Goal: Task Accomplishment & Management: Manage account settings

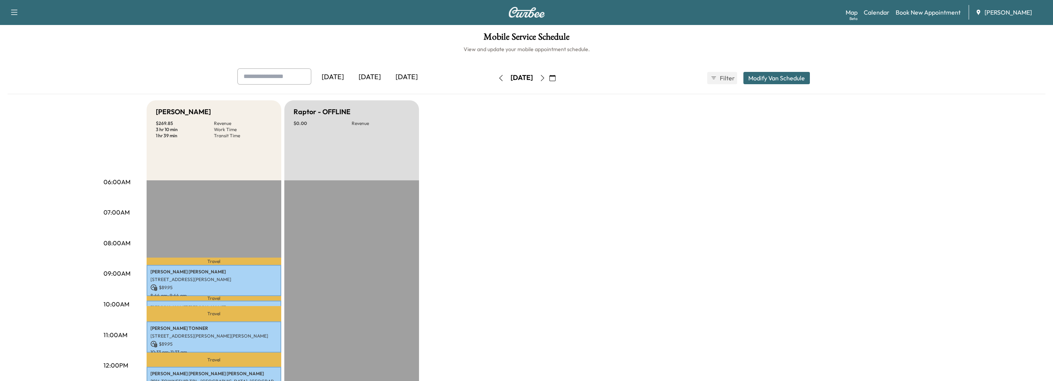
click at [545, 80] on icon "button" at bounding box center [542, 78] width 6 height 6
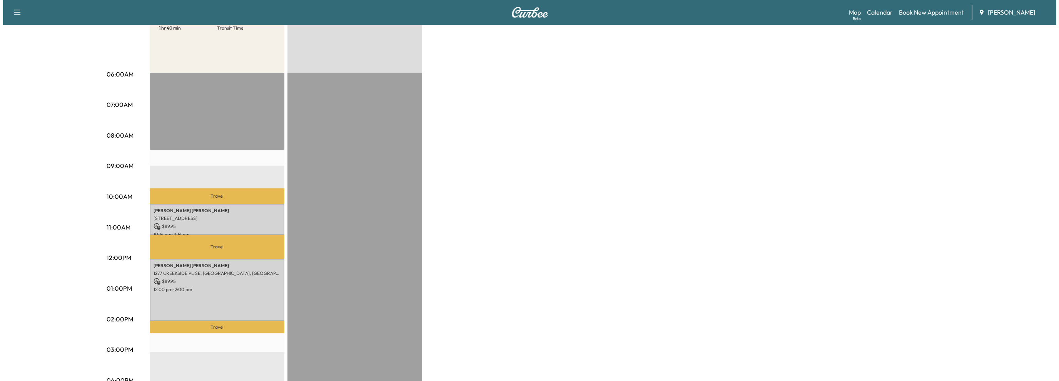
scroll to position [115, 0]
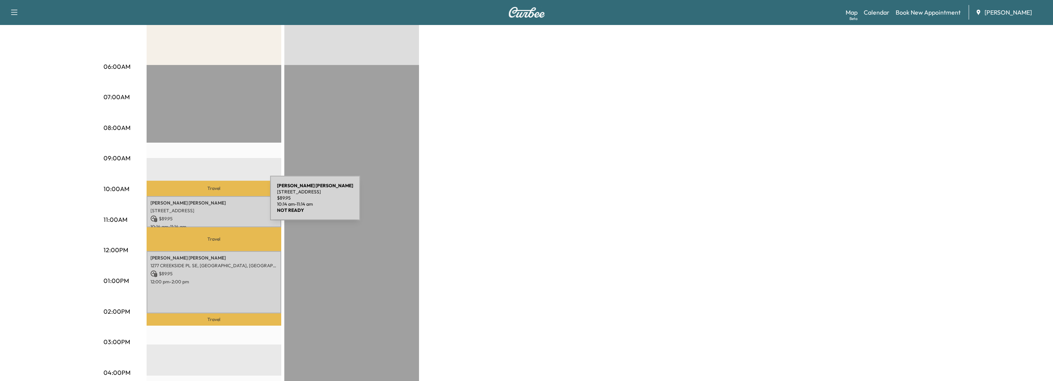
click at [212, 203] on p "[PERSON_NAME]" at bounding box center [213, 203] width 127 height 6
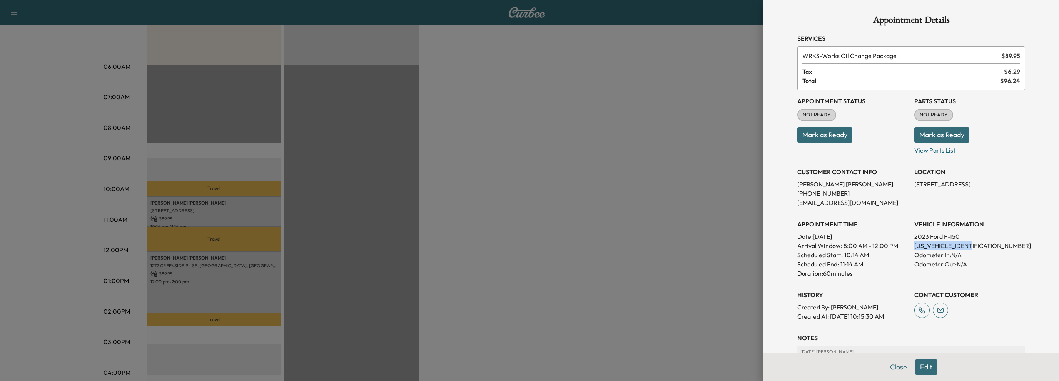
drag, startPoint x: 909, startPoint y: 245, endPoint x: 975, endPoint y: 246, distance: 66.6
click at [975, 246] on p "[US_VEHICLE_IDENTIFICATION_NUMBER]" at bounding box center [969, 245] width 111 height 9
copy p "[US_VEHICLE_IDENTIFICATION_NUMBER]"
drag, startPoint x: 907, startPoint y: 246, endPoint x: 972, endPoint y: 247, distance: 65.8
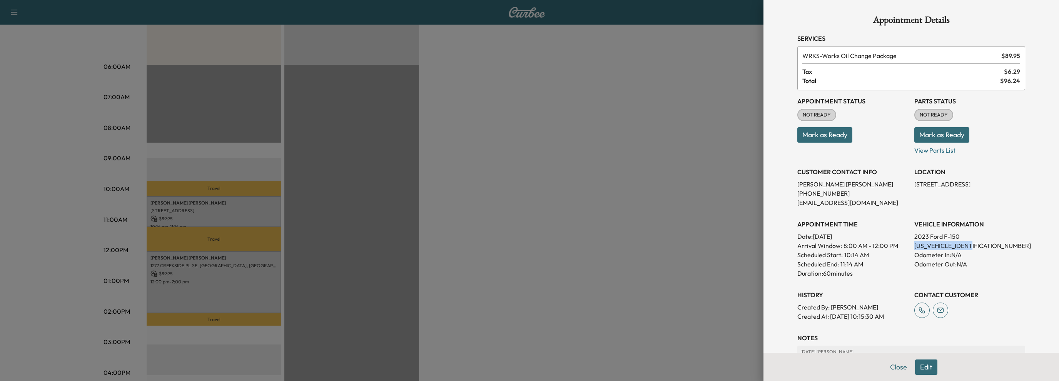
click at [972, 247] on div "Appointment Status NOT READY Mark as Ready Parts Status NOT READY Mark as Ready…" at bounding box center [911, 205] width 228 height 231
copy p "[US_VEHICLE_IDENTIFICATION_NUMBER]"
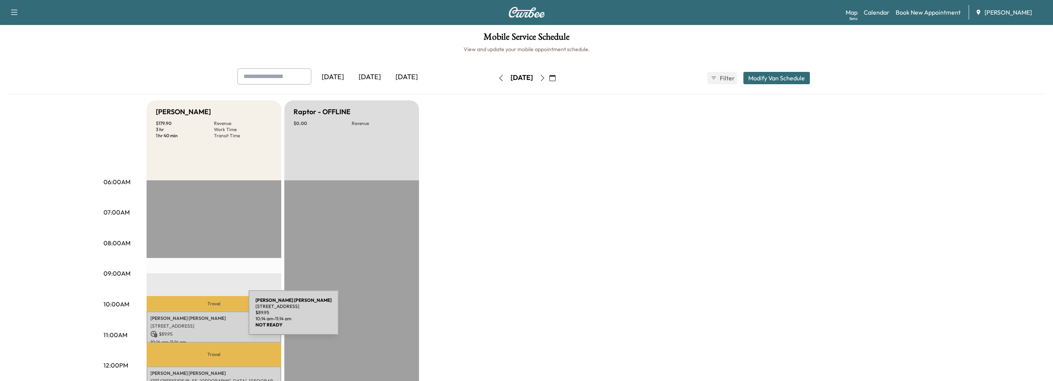
click at [192, 317] on p "[PERSON_NAME]" at bounding box center [213, 318] width 127 height 6
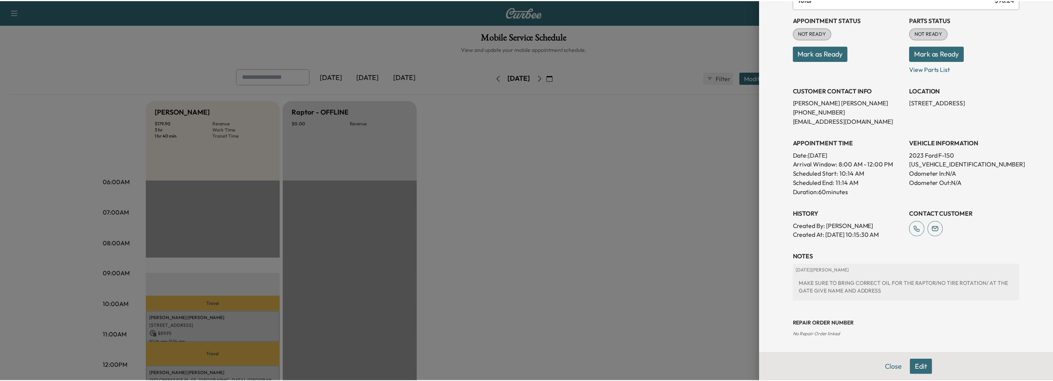
scroll to position [82, 0]
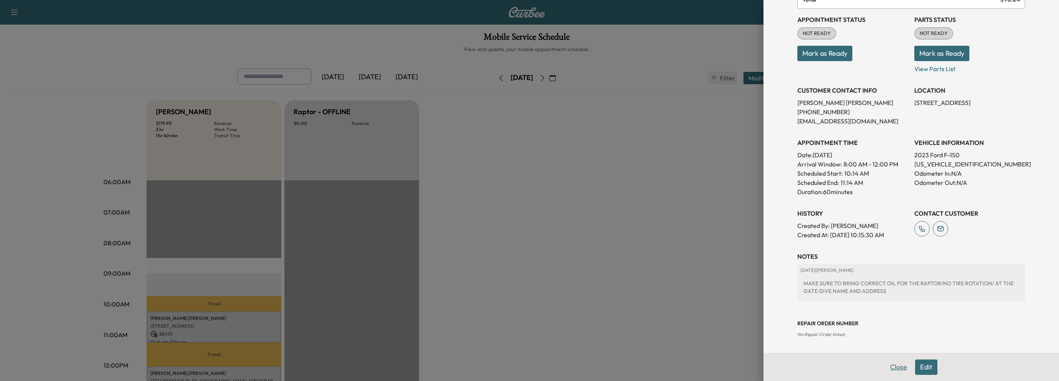
click at [888, 370] on button "Close" at bounding box center [898, 367] width 27 height 15
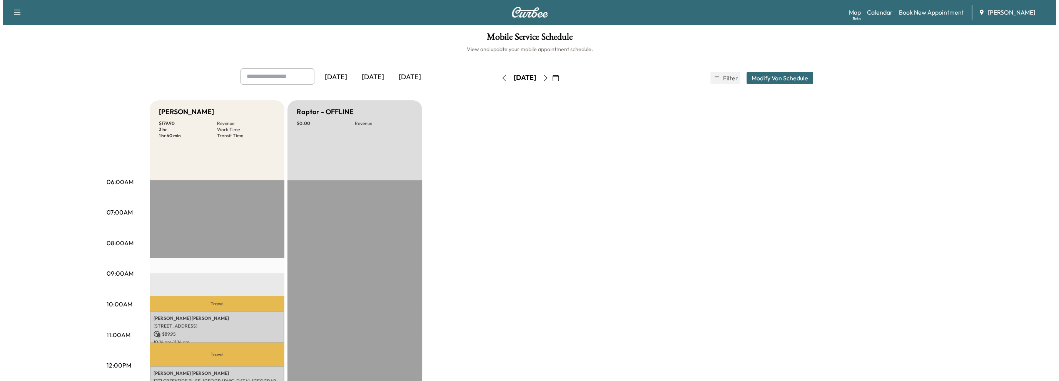
scroll to position [192, 0]
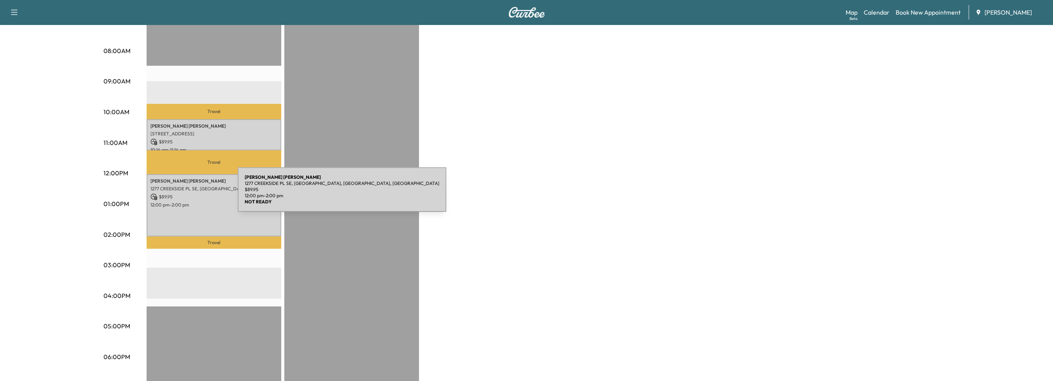
click at [180, 194] on p "$ 89.95" at bounding box center [213, 196] width 127 height 7
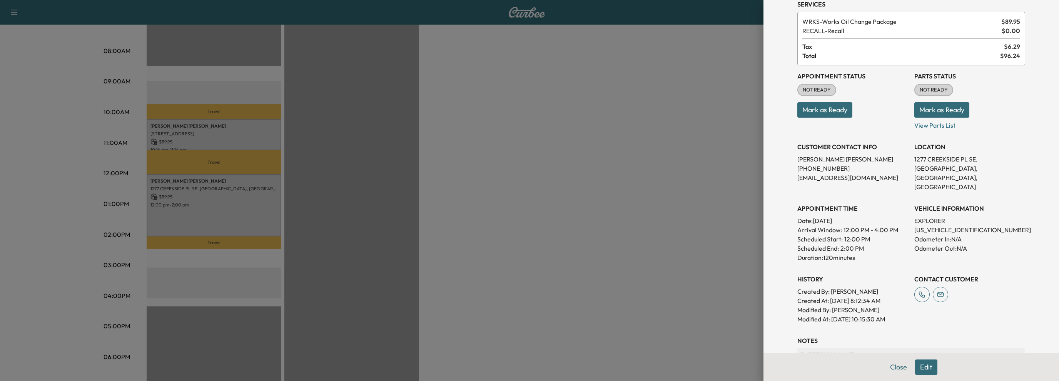
scroll to position [25, 0]
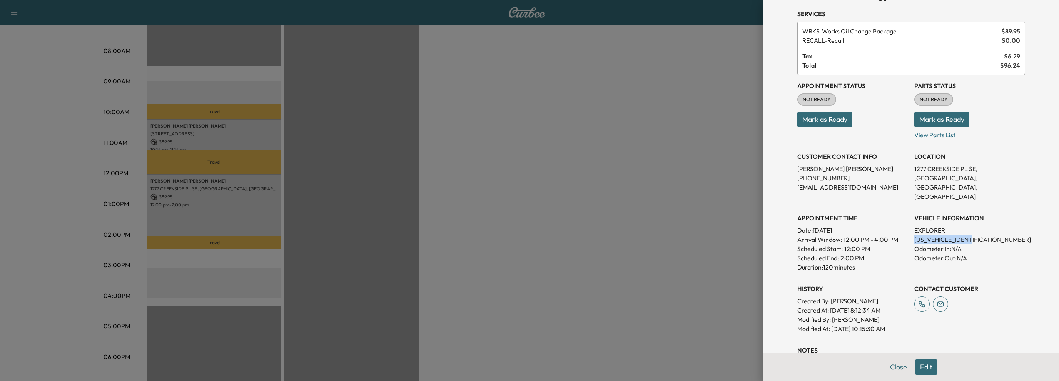
drag, startPoint x: 908, startPoint y: 229, endPoint x: 972, endPoint y: 233, distance: 64.4
click at [972, 235] on p "1FMSK7DH1LGC20928" at bounding box center [969, 239] width 111 height 9
copy p "1FMSK7DH1LGC20928"
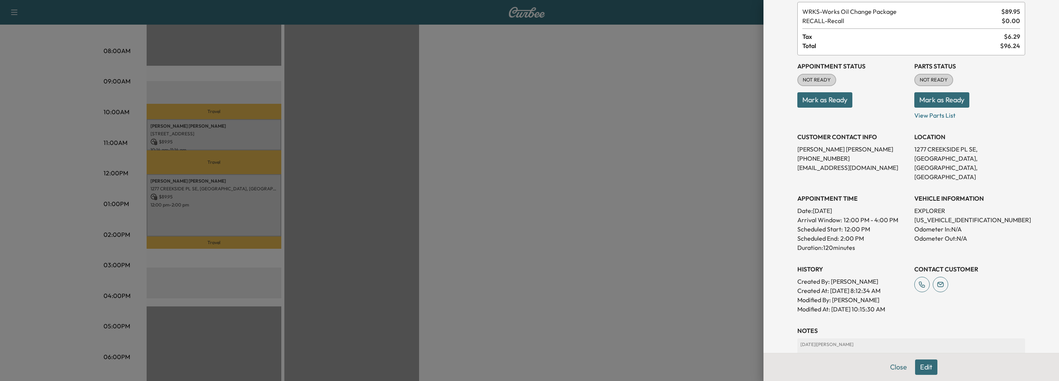
scroll to position [0, 0]
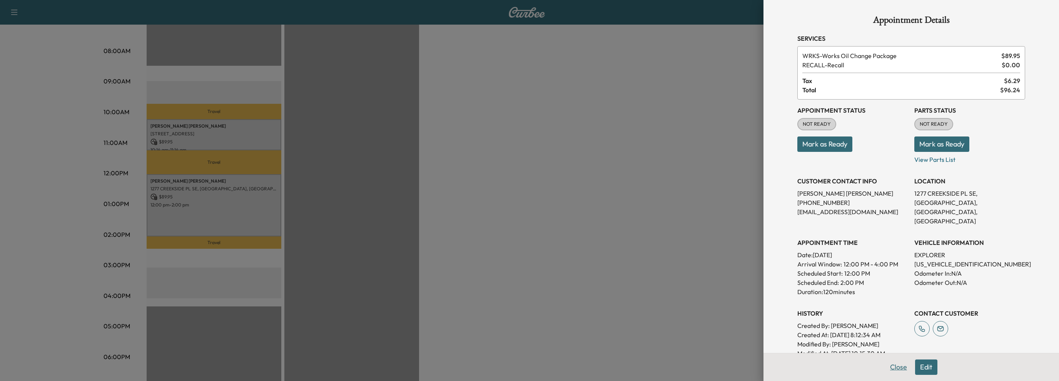
click at [892, 368] on button "Close" at bounding box center [898, 367] width 27 height 15
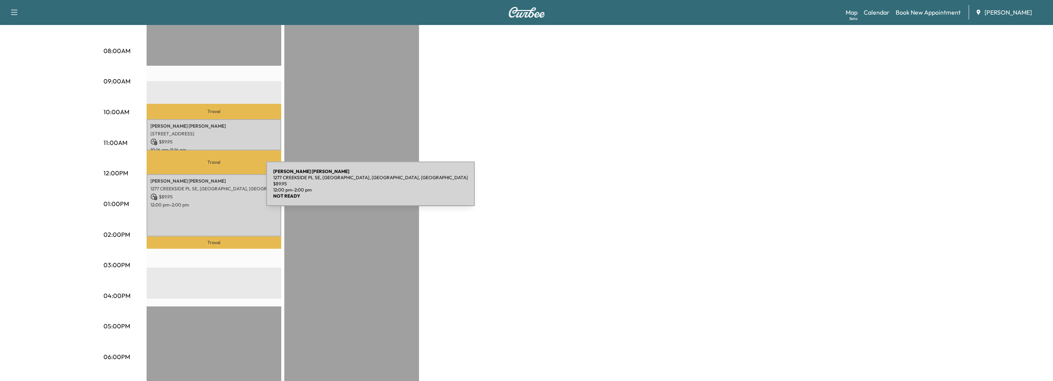
click at [208, 188] on p "1277 CREEKSIDE PL SE, [GEOGRAPHIC_DATA], [GEOGRAPHIC_DATA], [GEOGRAPHIC_DATA]" at bounding box center [213, 189] width 127 height 6
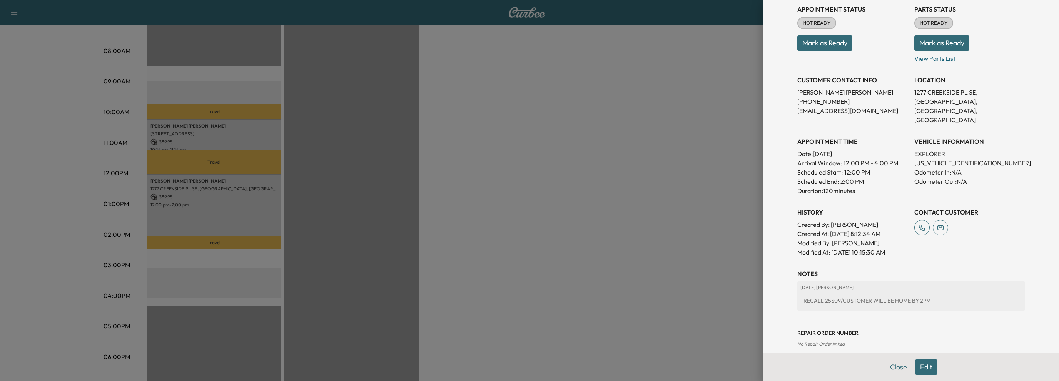
scroll to position [102, 0]
click at [238, 132] on div at bounding box center [529, 190] width 1059 height 381
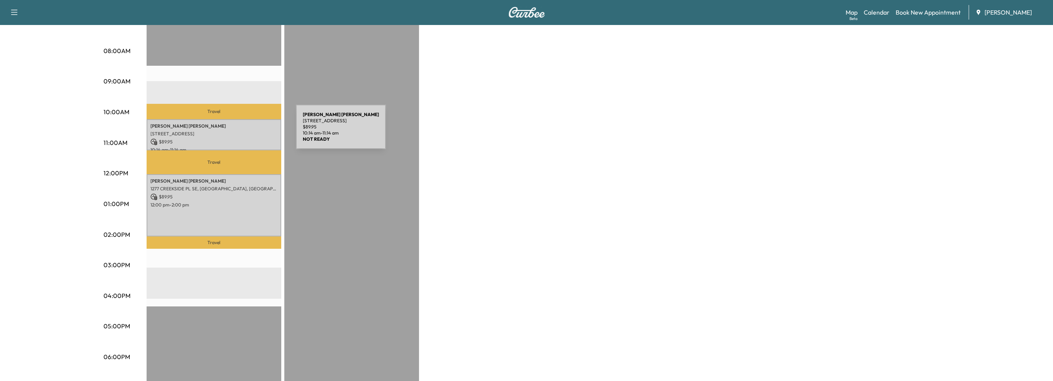
click at [238, 132] on p "[STREET_ADDRESS]" at bounding box center [213, 134] width 127 height 6
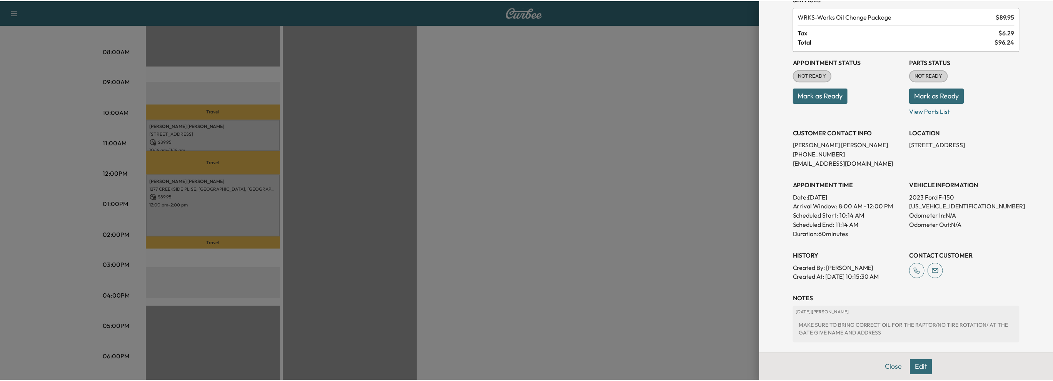
scroll to position [77, 0]
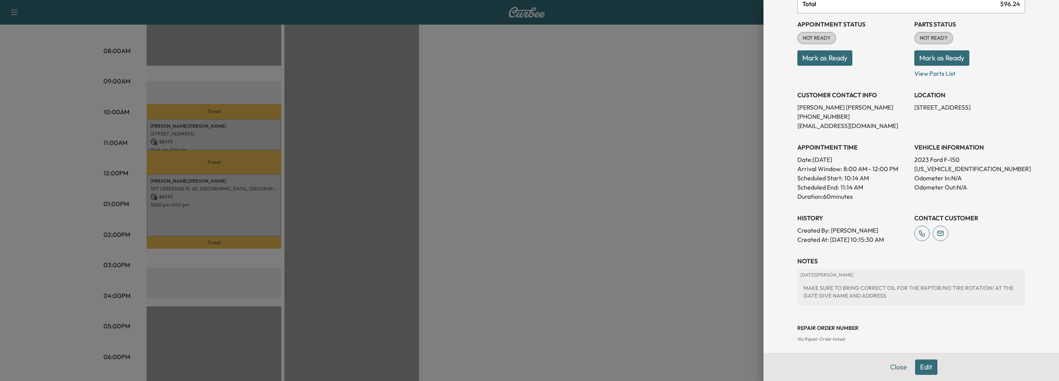
click at [820, 55] on button "Mark as Ready" at bounding box center [824, 57] width 55 height 15
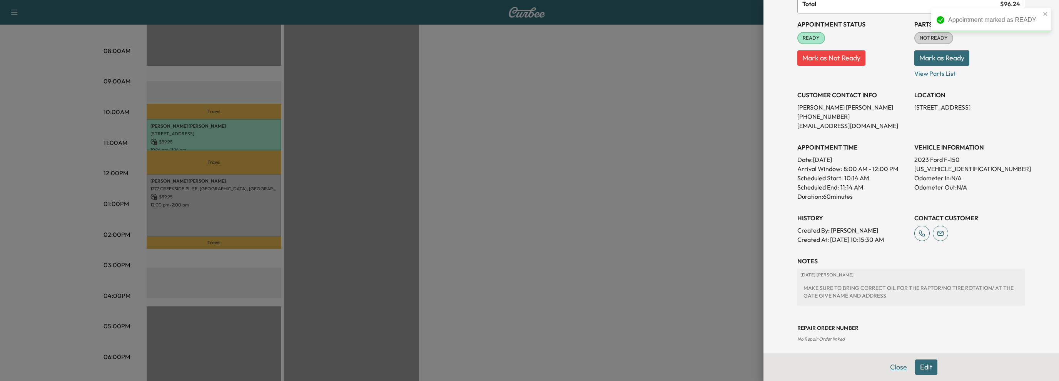
click at [892, 369] on button "Close" at bounding box center [898, 367] width 27 height 15
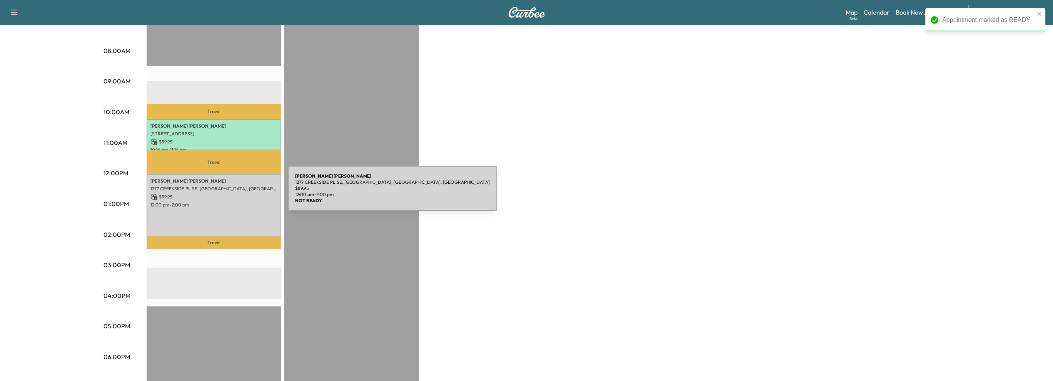
click at [230, 193] on p "$ 89.95" at bounding box center [213, 196] width 127 height 7
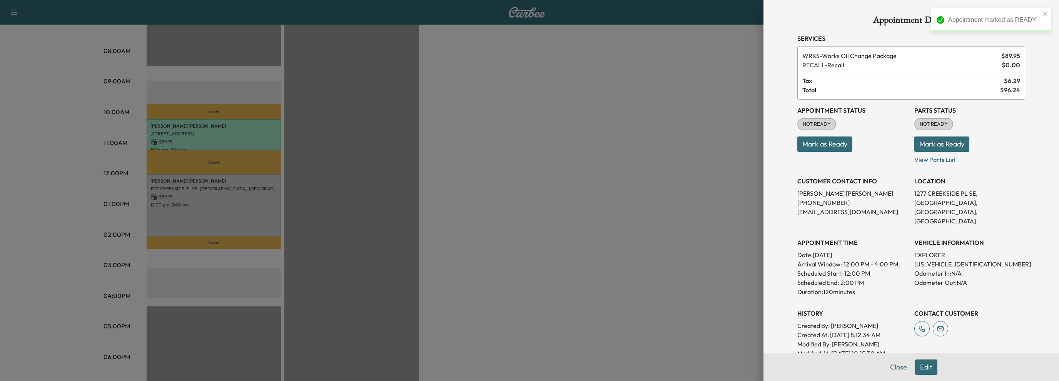
click at [809, 146] on button "Mark as Ready" at bounding box center [824, 144] width 55 height 15
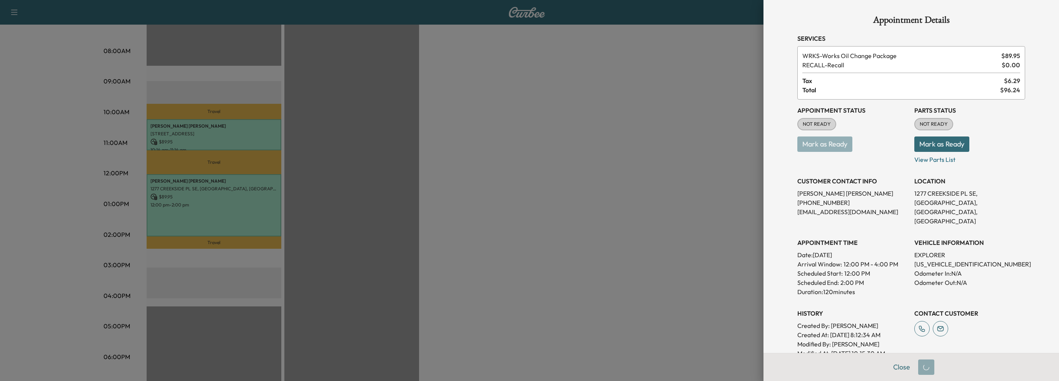
click at [939, 147] on button "Mark as Ready" at bounding box center [941, 144] width 55 height 15
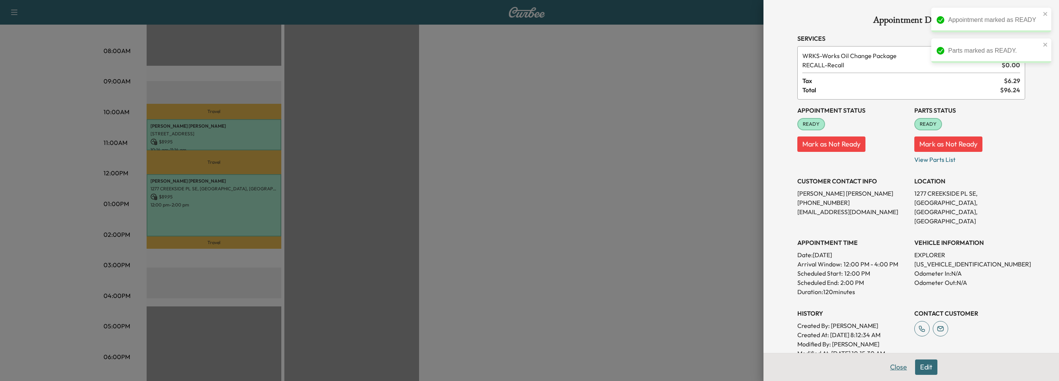
click at [892, 372] on button "Close" at bounding box center [898, 367] width 27 height 15
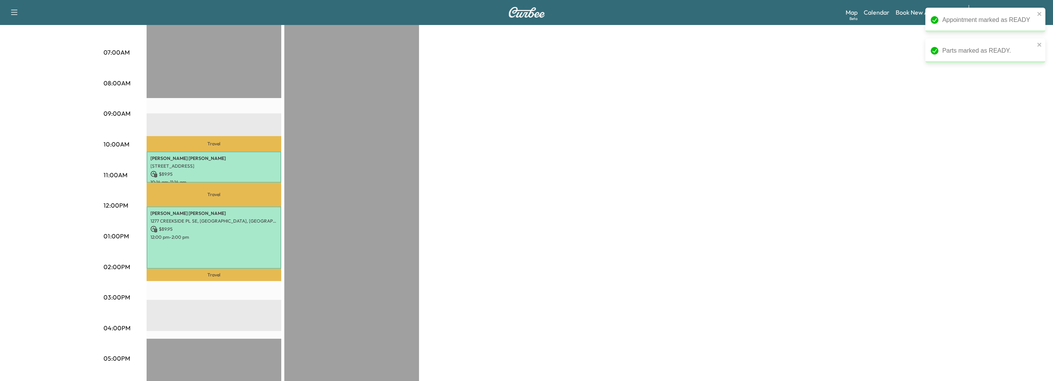
scroll to position [115, 0]
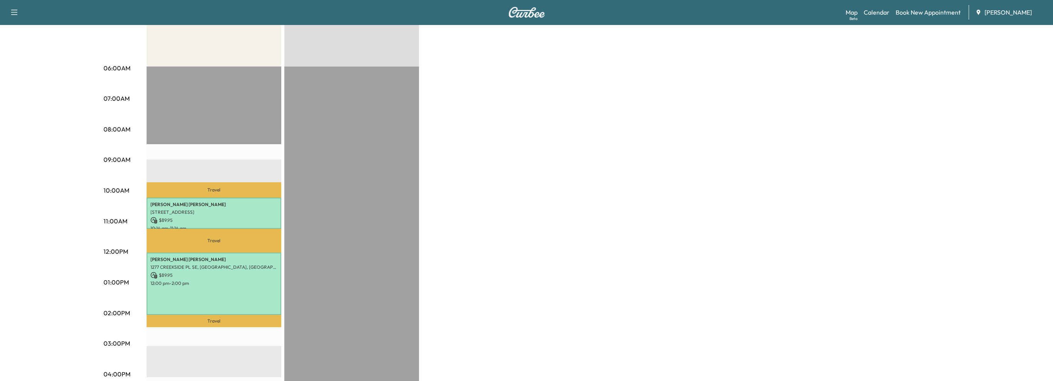
scroll to position [115, 0]
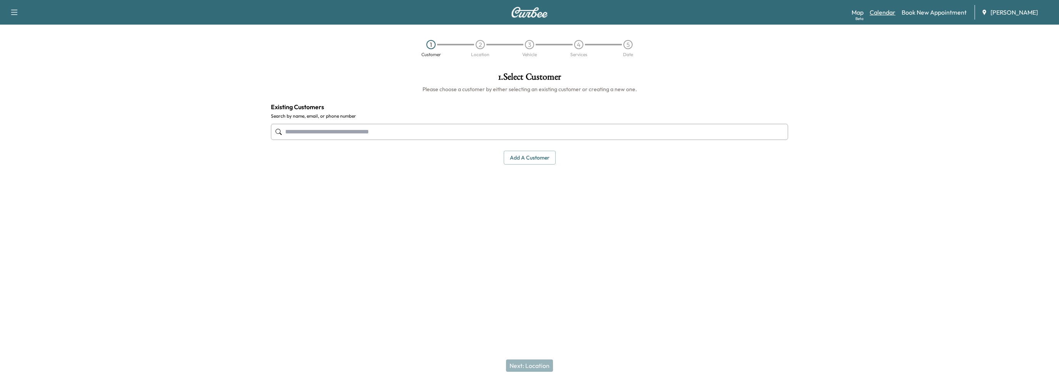
click at [876, 14] on link "Calendar" at bounding box center [882, 12] width 26 height 9
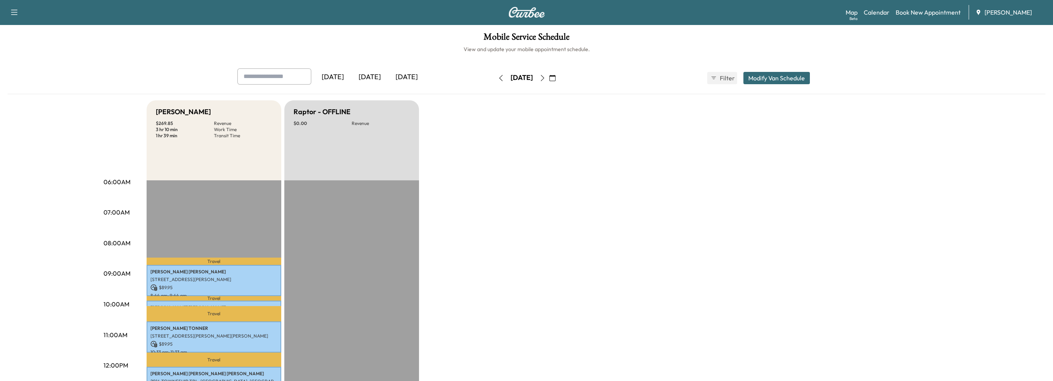
click at [545, 80] on icon "button" at bounding box center [542, 78] width 6 height 6
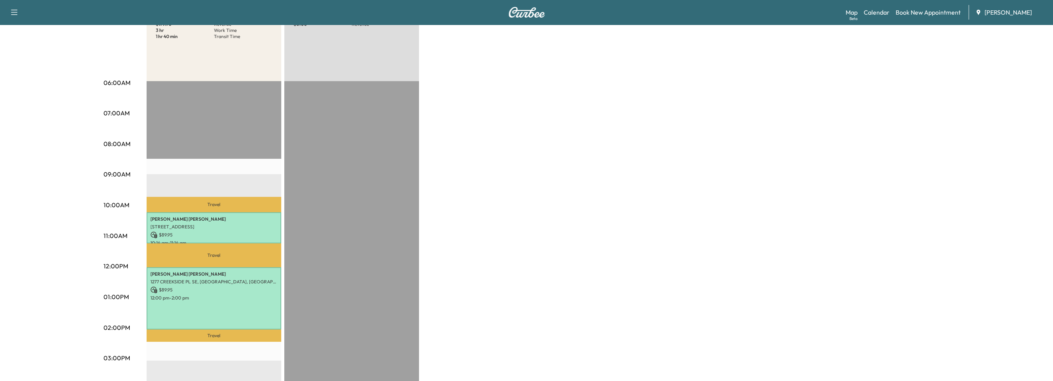
scroll to position [115, 0]
